Goal: Task Accomplishment & Management: Complete application form

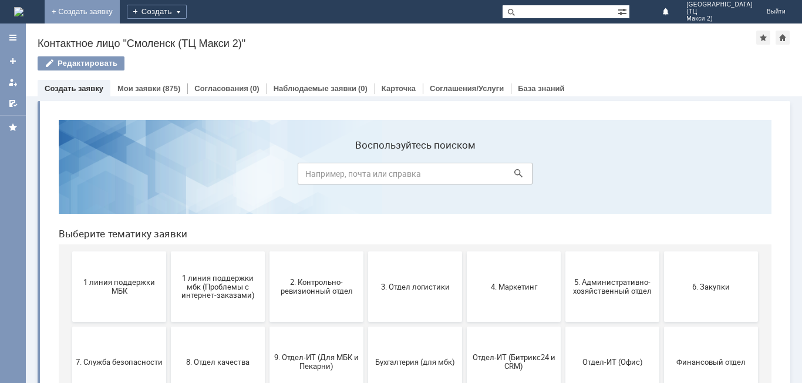
click at [120, 13] on link "+ Создать заявку" at bounding box center [82, 11] width 75 height 23
click at [187, 8] on div "Создать" at bounding box center [157, 12] width 60 height 14
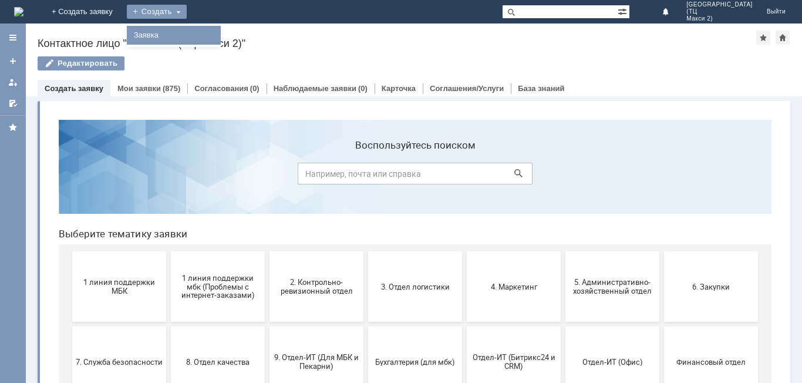
click at [218, 33] on link "Заявка" at bounding box center [173, 35] width 89 height 14
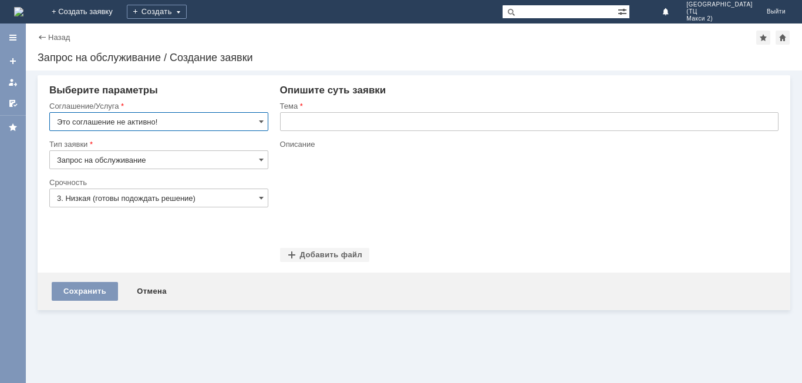
click at [188, 129] on input "Это соглашение не активно!" at bounding box center [158, 121] width 219 height 19
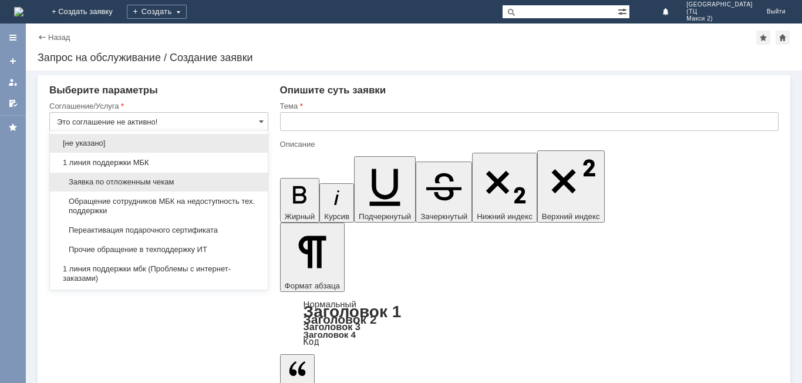
click at [154, 186] on span "Заявка по отложенным чекам" at bounding box center [159, 181] width 204 height 9
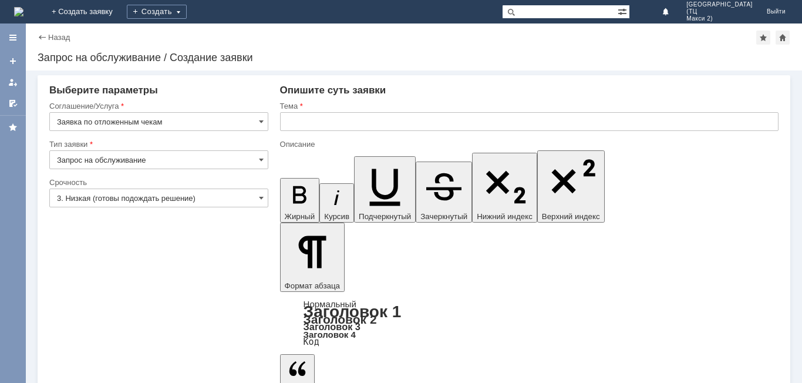
type input "Заявка по отложенным чекам"
click at [179, 196] on input "3. Низкая (готовы подождать решение)" at bounding box center [158, 197] width 219 height 19
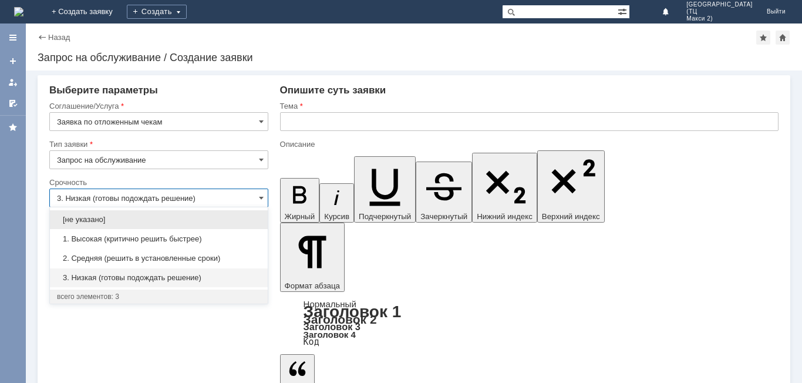
drag, startPoint x: 375, startPoint y: 326, endPoint x: 348, endPoint y: 272, distance: 59.6
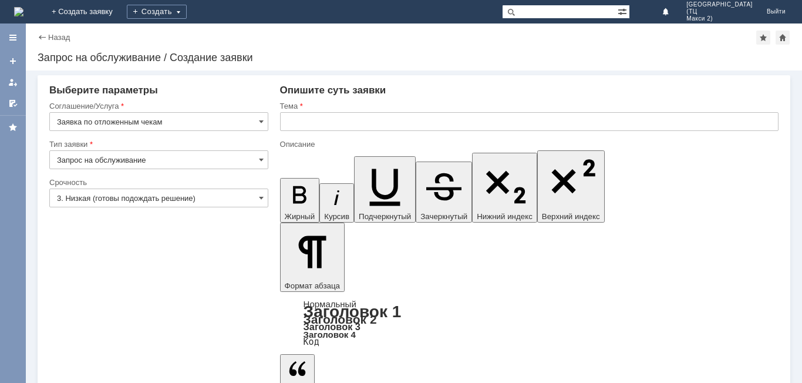
type input "3. Низкая (готовы подождать решение)"
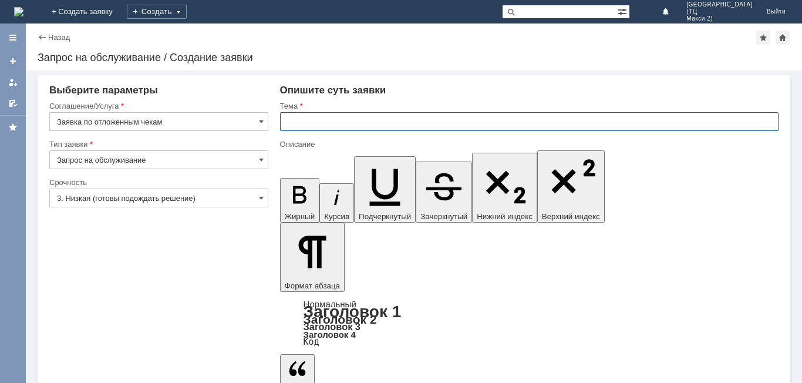
click at [321, 117] on input "text" at bounding box center [529, 121] width 499 height 19
type input "о"
type input "Отложенные чеки"
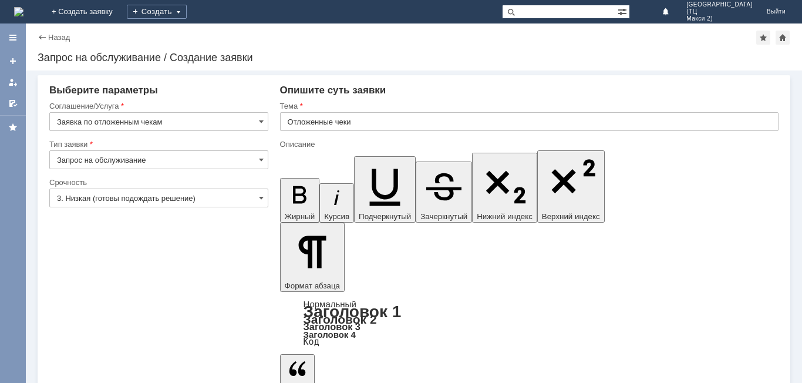
drag, startPoint x: 334, startPoint y: 270, endPoint x: 330, endPoint y: 264, distance: 6.4
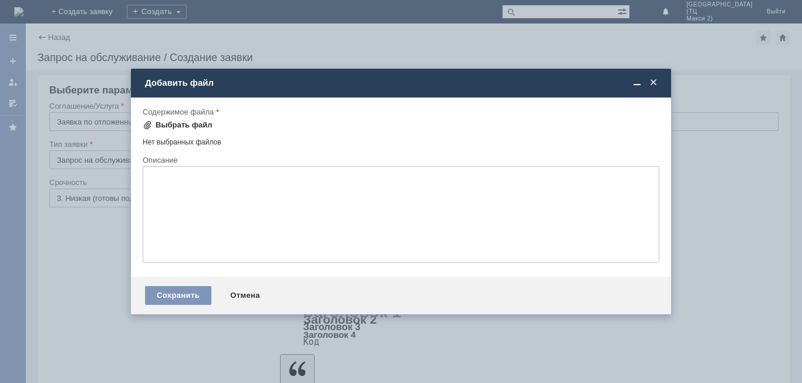
click at [156, 124] on div "Выбрать файл" at bounding box center [184, 124] width 57 height 9
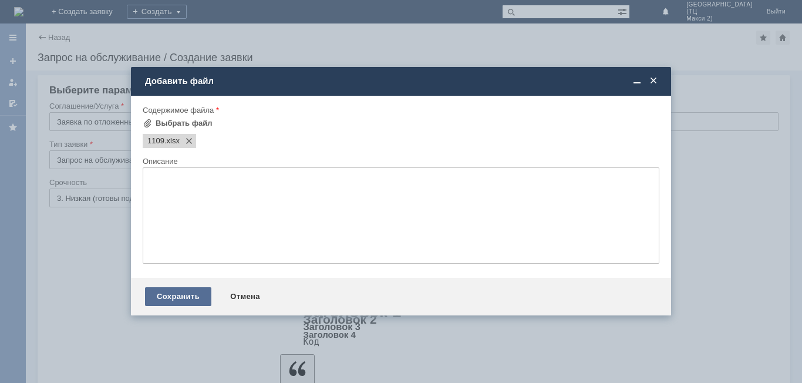
click at [174, 302] on div "Сохранить" at bounding box center [178, 296] width 66 height 19
